Goal: Use online tool/utility: Utilize a website feature to perform a specific function

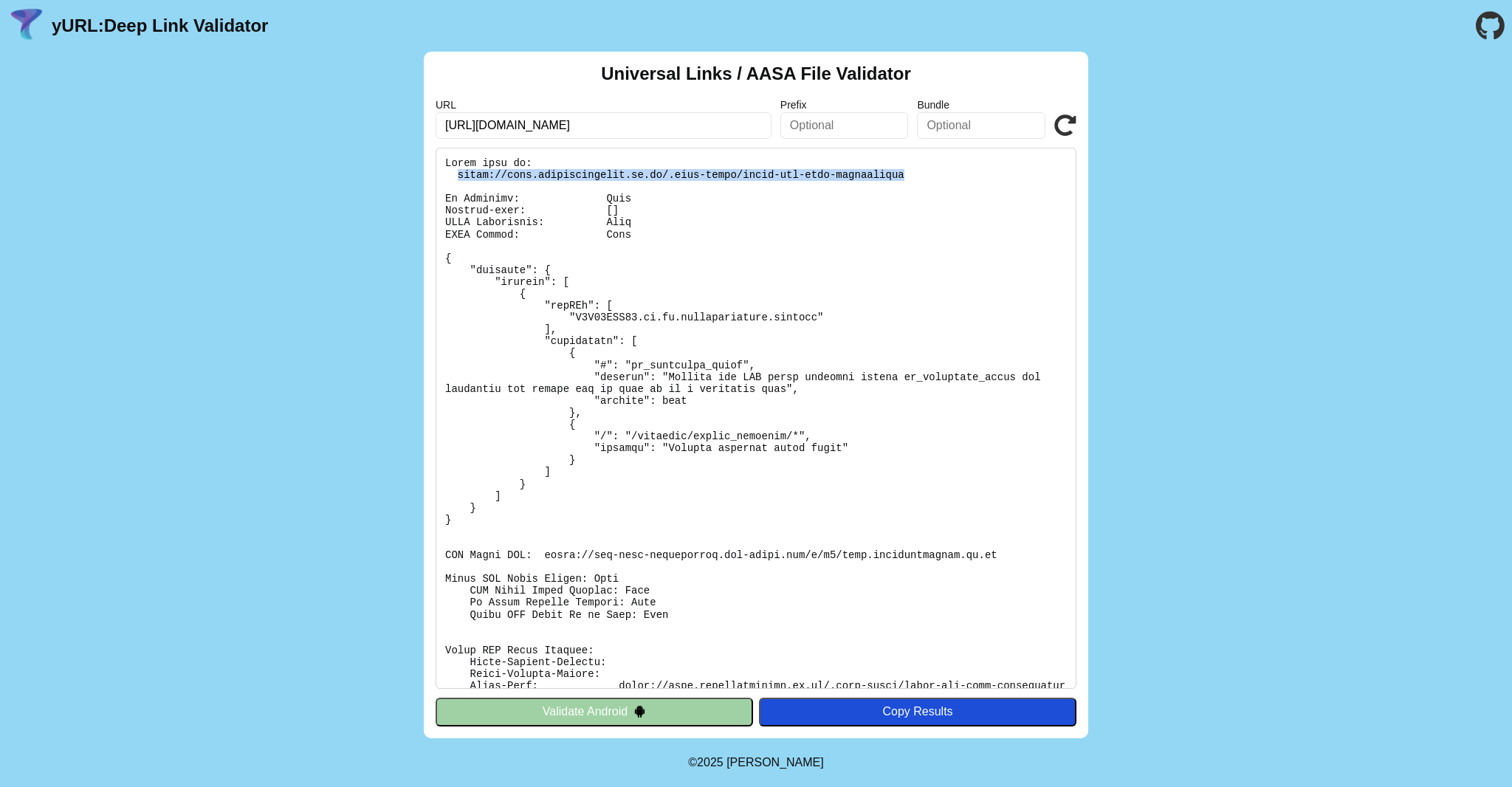
scroll to position [142, 0]
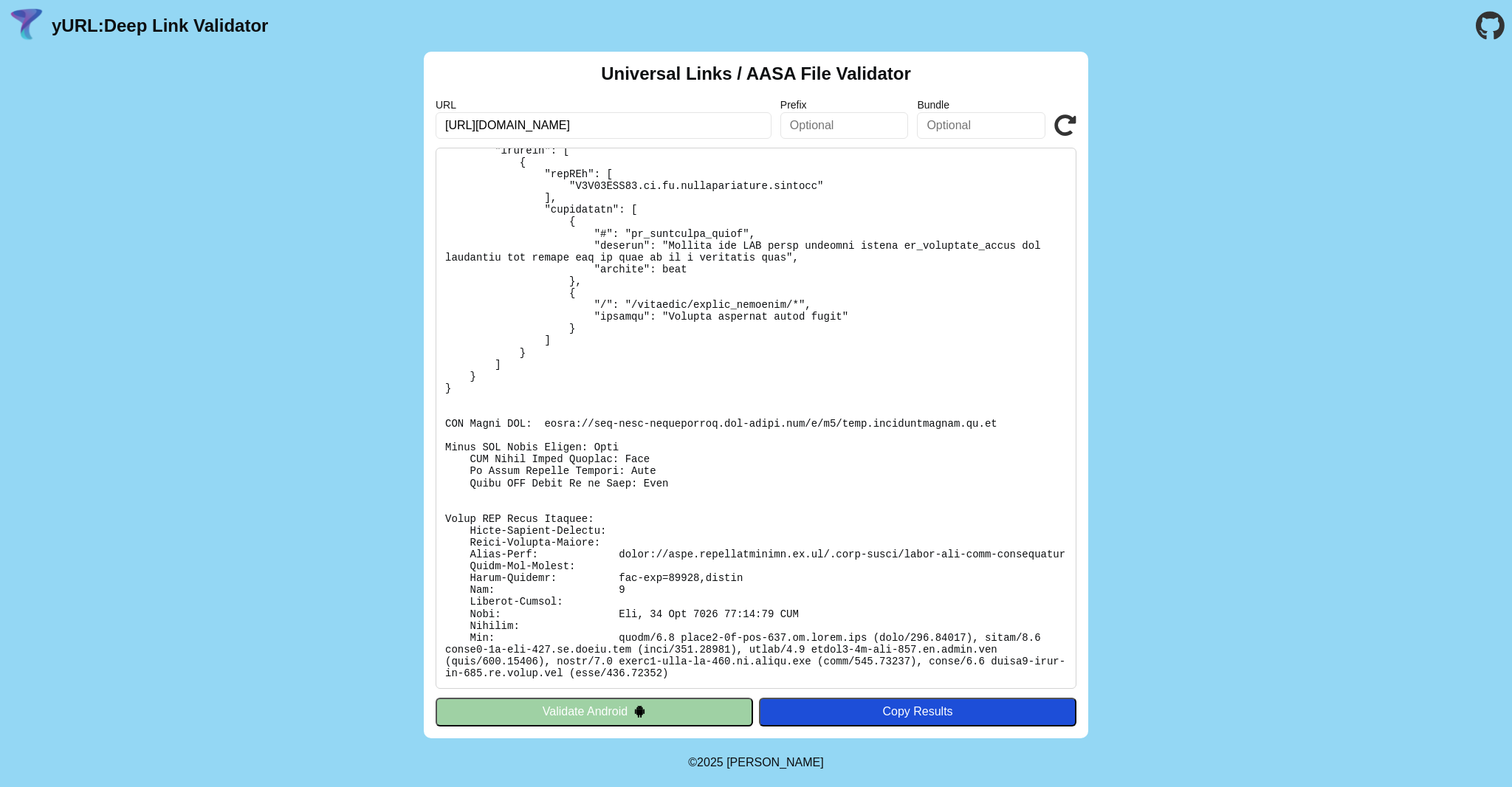
click at [1061, 133] on icon at bounding box center [1066, 126] width 22 height 22
click at [1065, 124] on icon at bounding box center [1066, 126] width 22 height 22
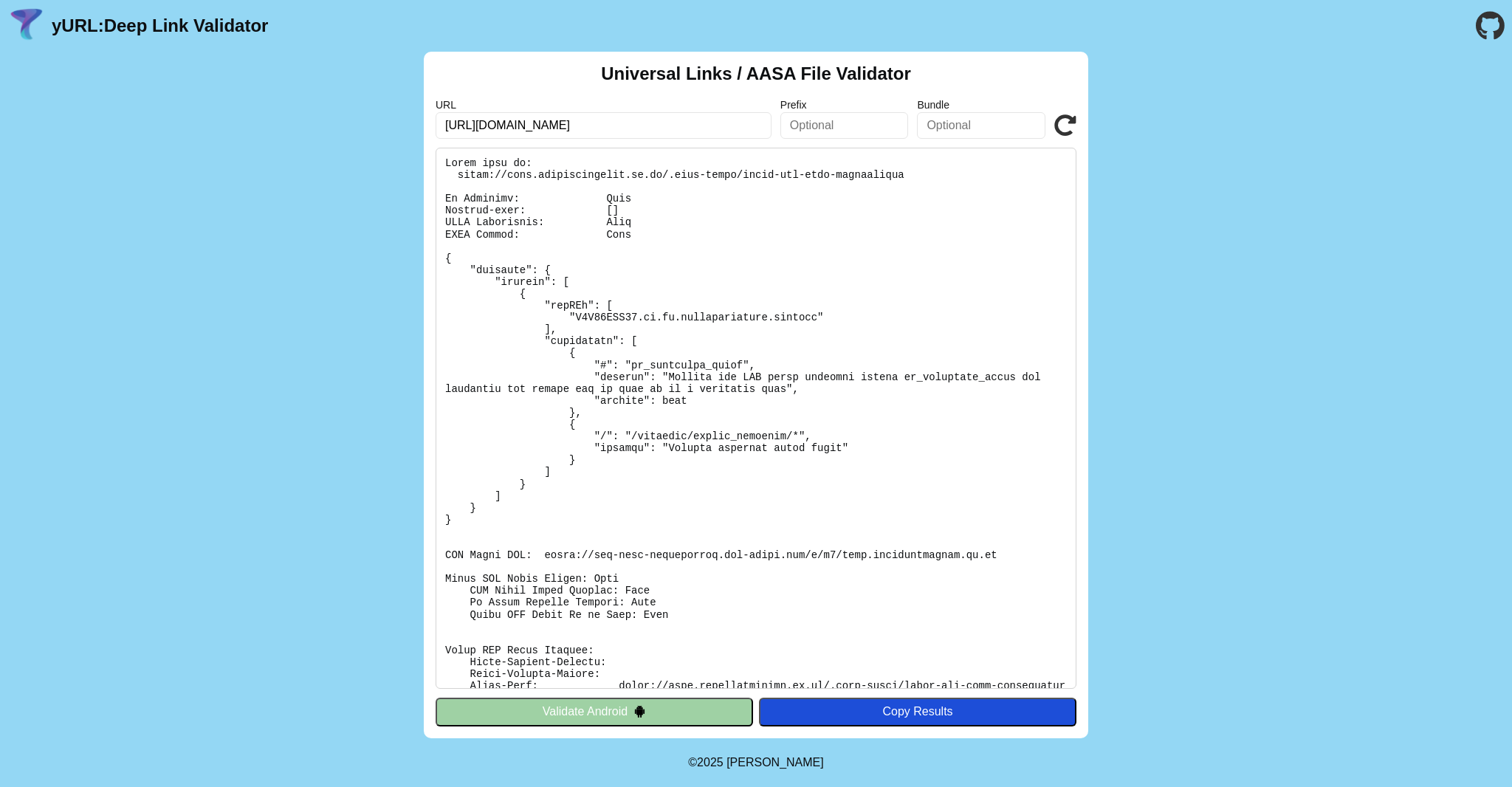
scroll to position [142, 0]
